Goal: Task Accomplishment & Management: Use online tool/utility

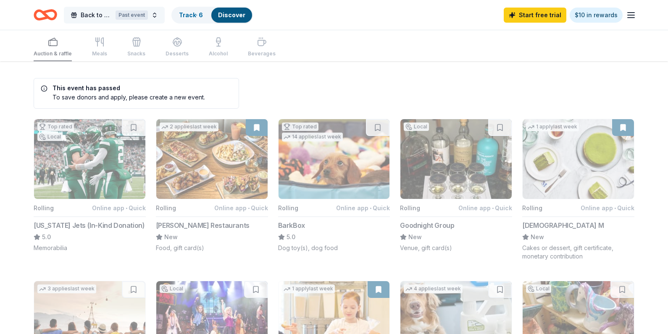
click at [100, 12] on span "Back to School Kick-Off" at bounding box center [96, 15] width 31 height 10
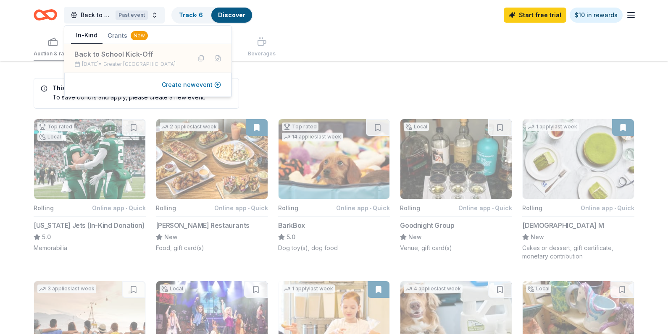
click at [218, 83] on button "Create new event" at bounding box center [191, 85] width 59 height 10
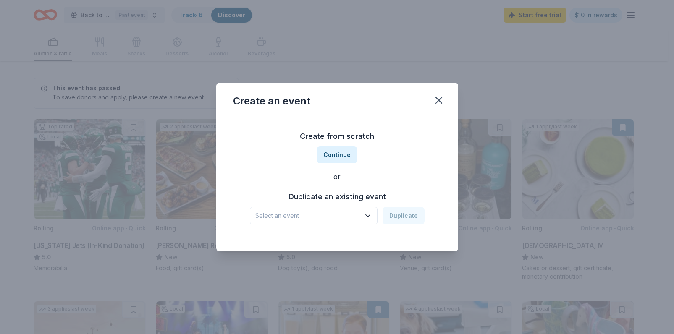
click at [358, 214] on span "Select an event" at bounding box center [307, 216] width 105 height 10
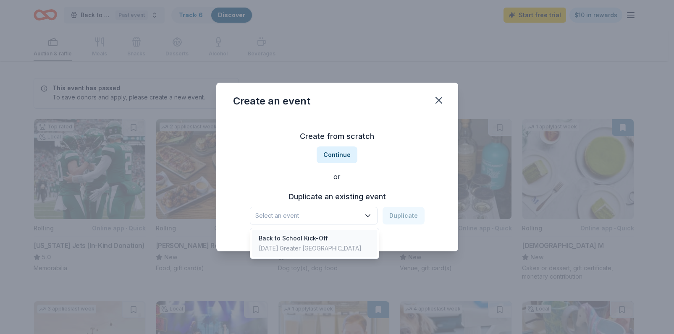
click at [336, 240] on div "Back to School Kick-Off Aug 18, 2025 · Greater NYC" at bounding box center [314, 243] width 125 height 27
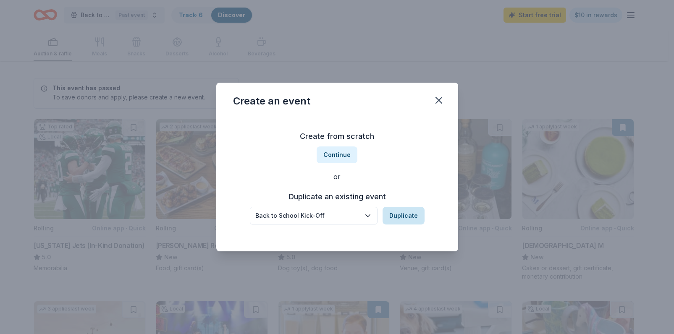
click at [399, 215] on button "Duplicate" at bounding box center [404, 216] width 42 height 18
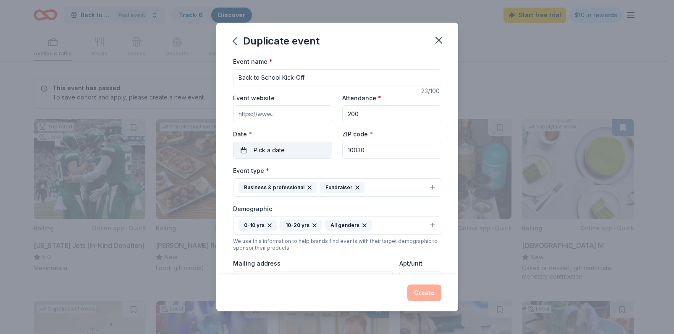
click at [296, 149] on button "Pick a date" at bounding box center [282, 150] width 99 height 17
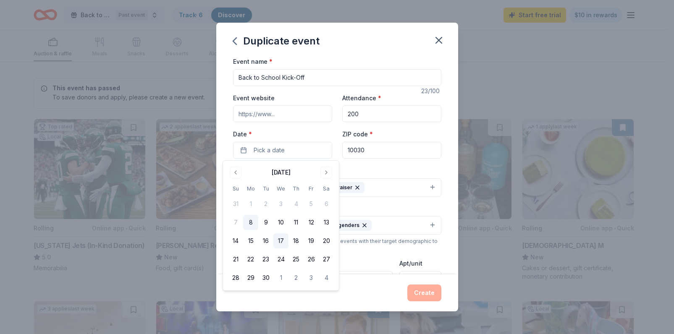
click at [279, 241] on button "17" at bounding box center [280, 241] width 15 height 15
click at [372, 151] on input "10030" at bounding box center [391, 150] width 99 height 17
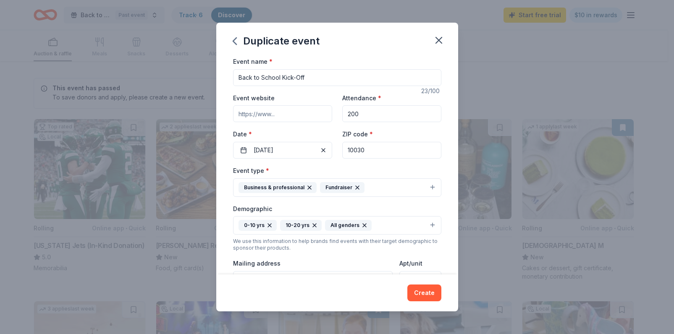
click at [428, 230] on button "0-10 yrs 10-20 yrs All genders" at bounding box center [337, 225] width 208 height 18
drag, startPoint x: 434, startPoint y: 250, endPoint x: 422, endPoint y: 282, distance: 34.7
click at [422, 282] on div "Duplicate event Event name * Back to School Kick-Off 23 /100 Event website Atte…" at bounding box center [337, 167] width 242 height 289
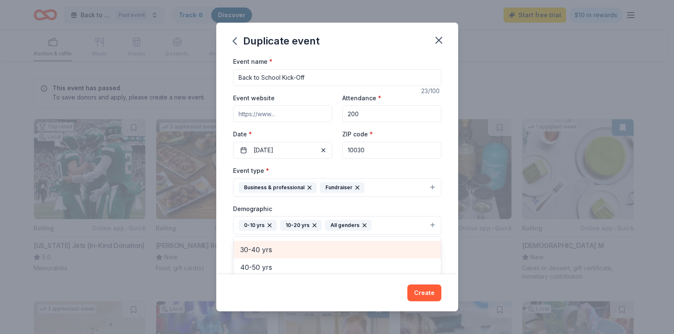
click at [383, 252] on span "30-40 yrs" at bounding box center [337, 249] width 194 height 11
click at [368, 254] on span "40-50 yrs" at bounding box center [337, 254] width 194 height 11
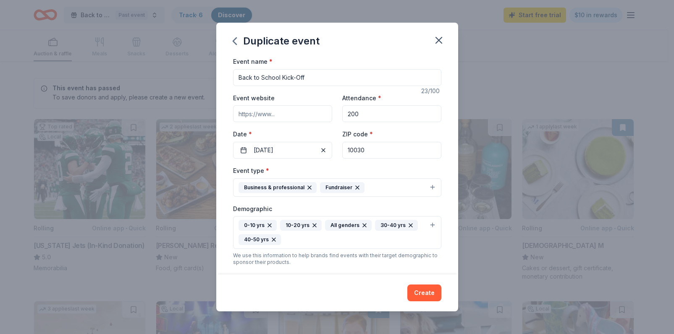
click at [342, 249] on button "0-10 yrs 10-20 yrs All genders 30-40 yrs 40-50 yrs" at bounding box center [337, 232] width 208 height 33
click at [428, 226] on button "0-10 yrs 10-20 yrs All genders 30-40 yrs 40-50 yrs" at bounding box center [337, 232] width 208 height 33
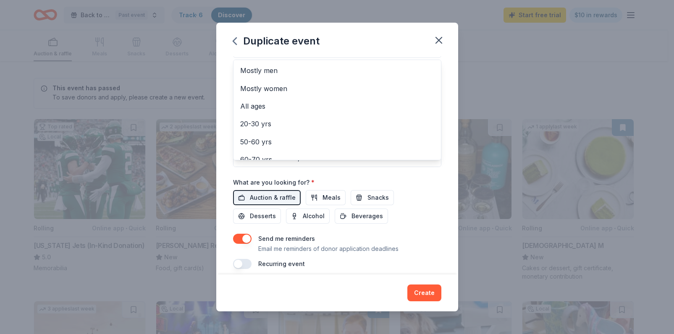
click at [329, 199] on div "Event name * Back to School Kick-Off 23 /100 Event website Attendance * 200 Dat…" at bounding box center [337, 67] width 208 height 404
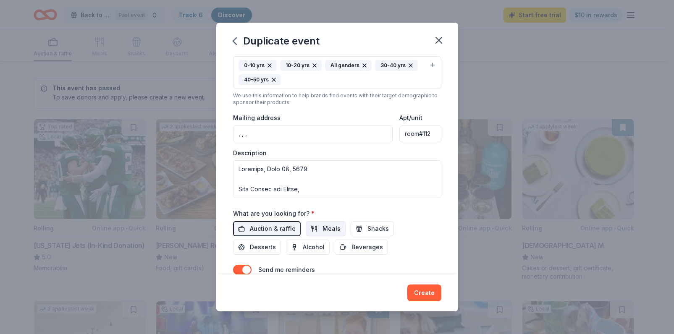
click at [325, 230] on span "Meals" at bounding box center [332, 229] width 18 height 10
click at [368, 228] on span "Snacks" at bounding box center [377, 229] width 21 height 10
click at [276, 245] on button "Desserts" at bounding box center [257, 247] width 48 height 15
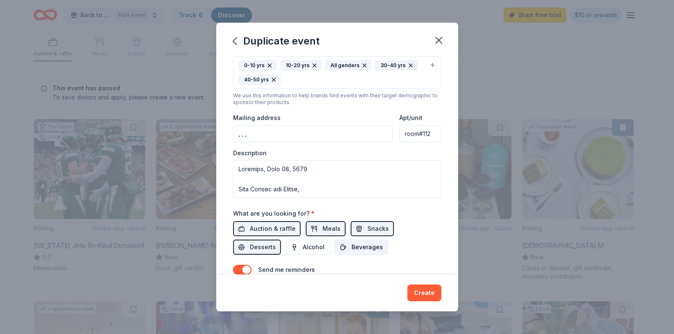
click at [368, 247] on span "Beverages" at bounding box center [367, 247] width 31 height 10
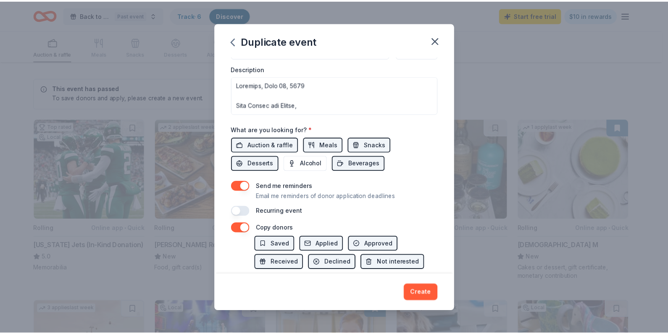
scroll to position [291, 0]
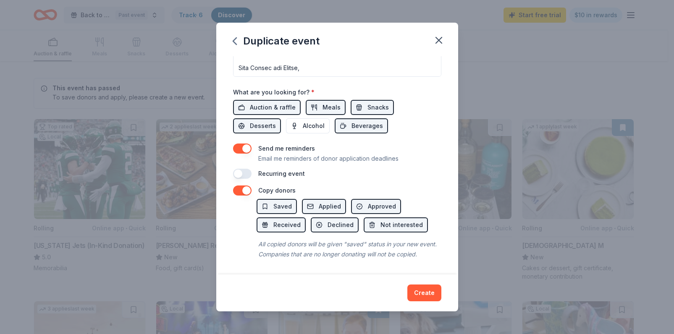
click at [424, 294] on button "Create" at bounding box center [424, 293] width 34 height 17
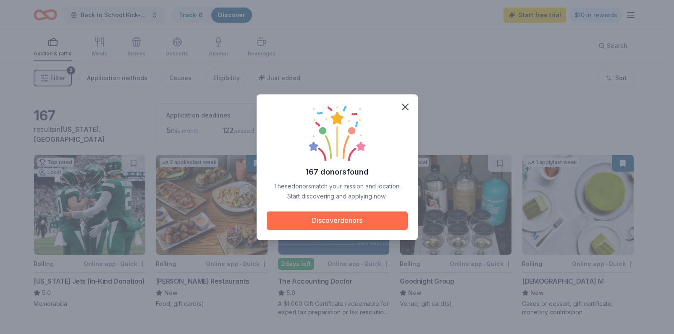
click at [360, 223] on button "Discover donors" at bounding box center [337, 221] width 141 height 18
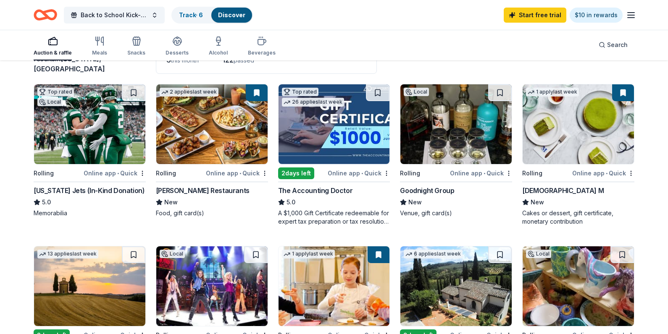
scroll to position [66, 0]
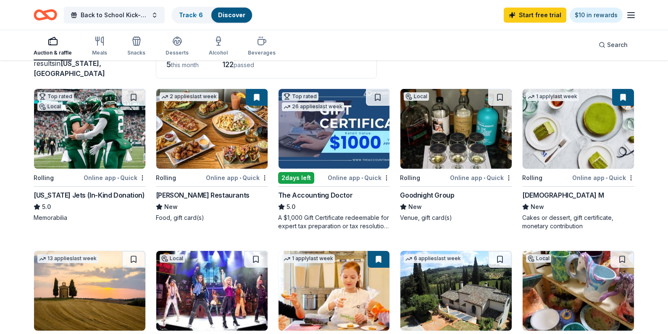
drag, startPoint x: 667, startPoint y: 81, endPoint x: 671, endPoint y: 116, distance: 34.6
click at [667, 116] on html "Back to School Kick-Off Track · 6 Discover Start free trial $10 in rewards Auct…" at bounding box center [334, 101] width 668 height 334
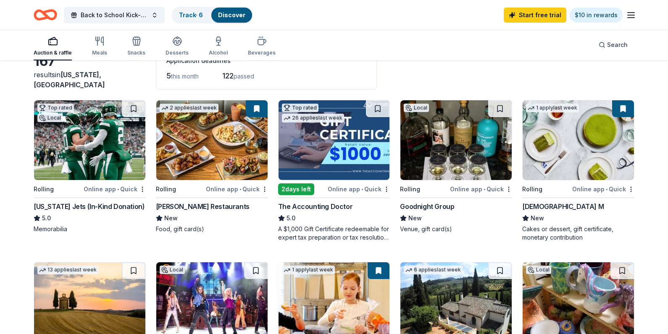
scroll to position [50, 0]
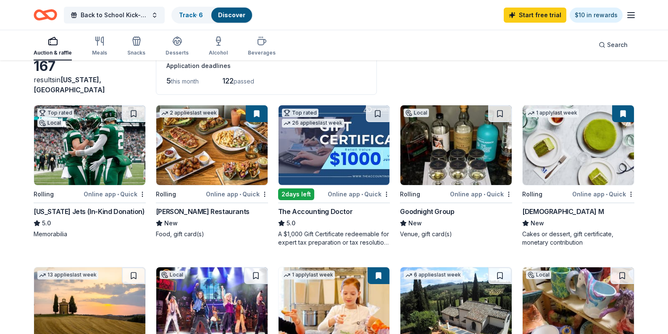
click at [192, 135] on img at bounding box center [211, 145] width 111 height 80
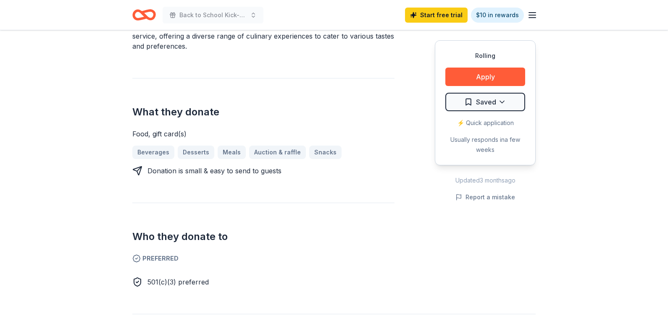
scroll to position [315, 0]
